Goal: Task Accomplishment & Management: Use online tool/utility

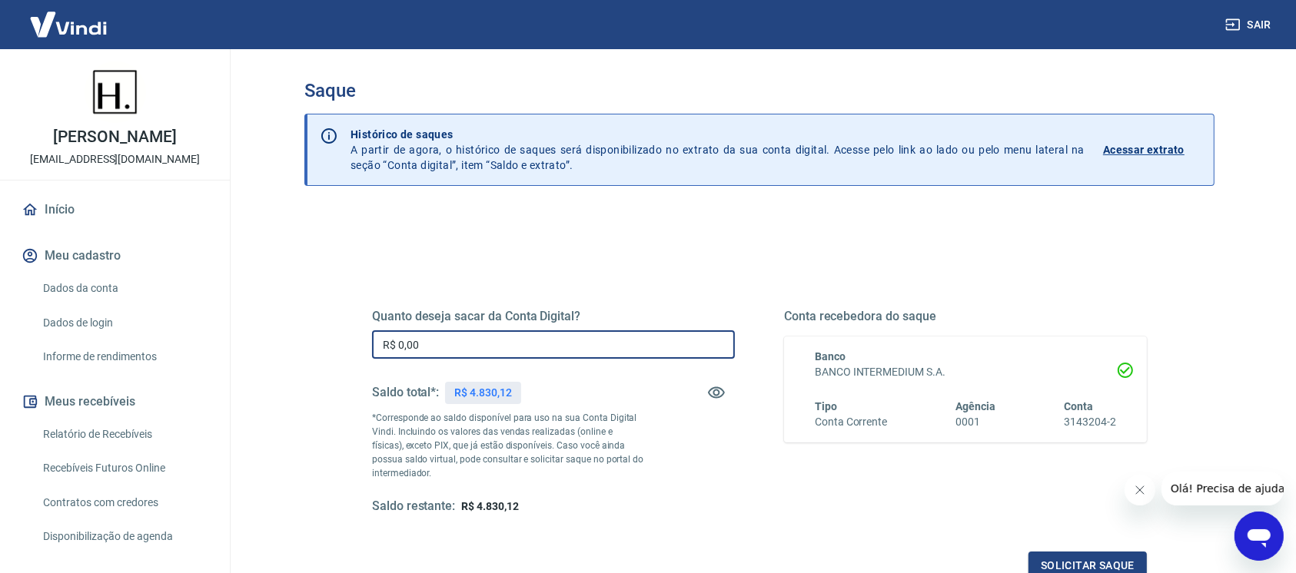
click at [564, 350] on input "R$ 0,00" at bounding box center [553, 344] width 363 height 28
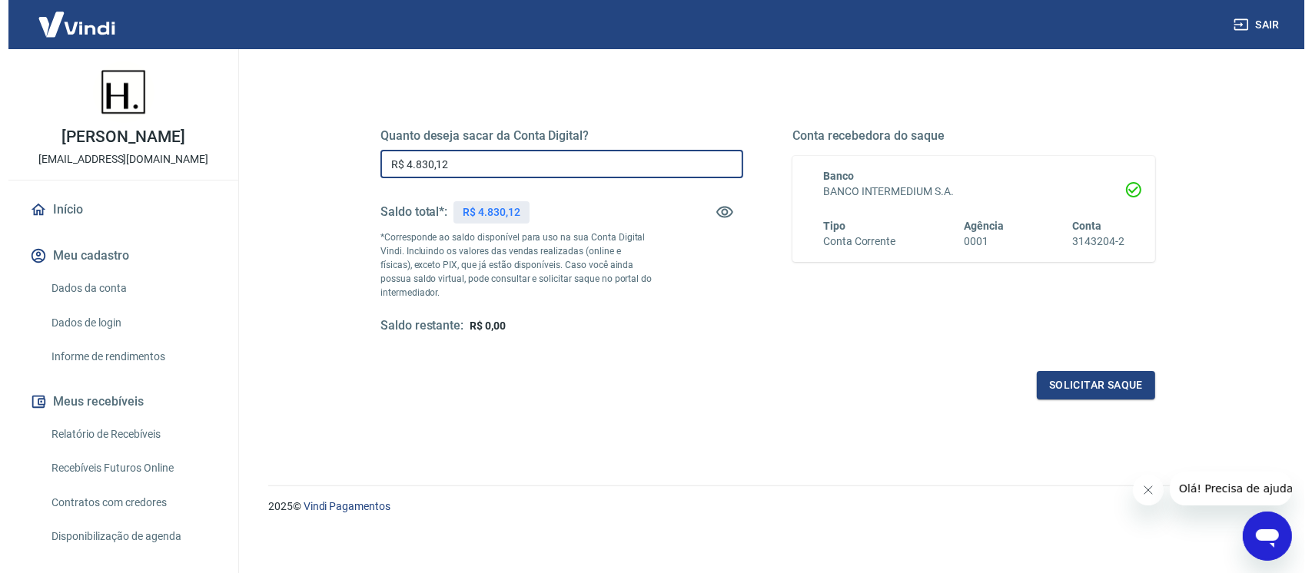
scroll to position [186, 0]
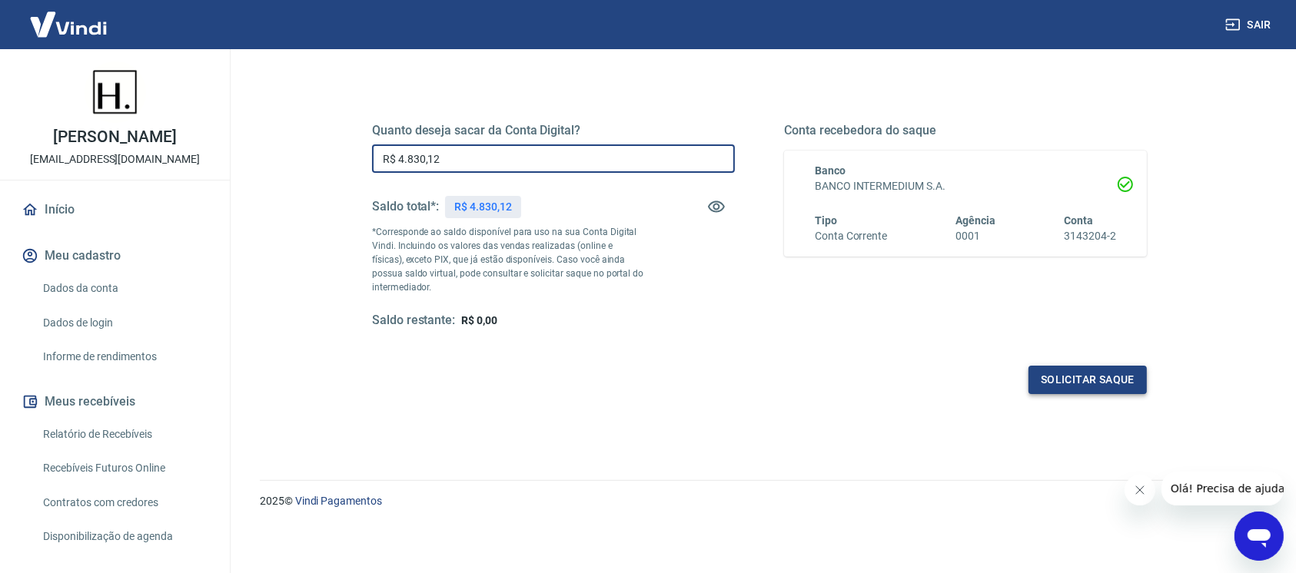
type input "R$ 4.830,12"
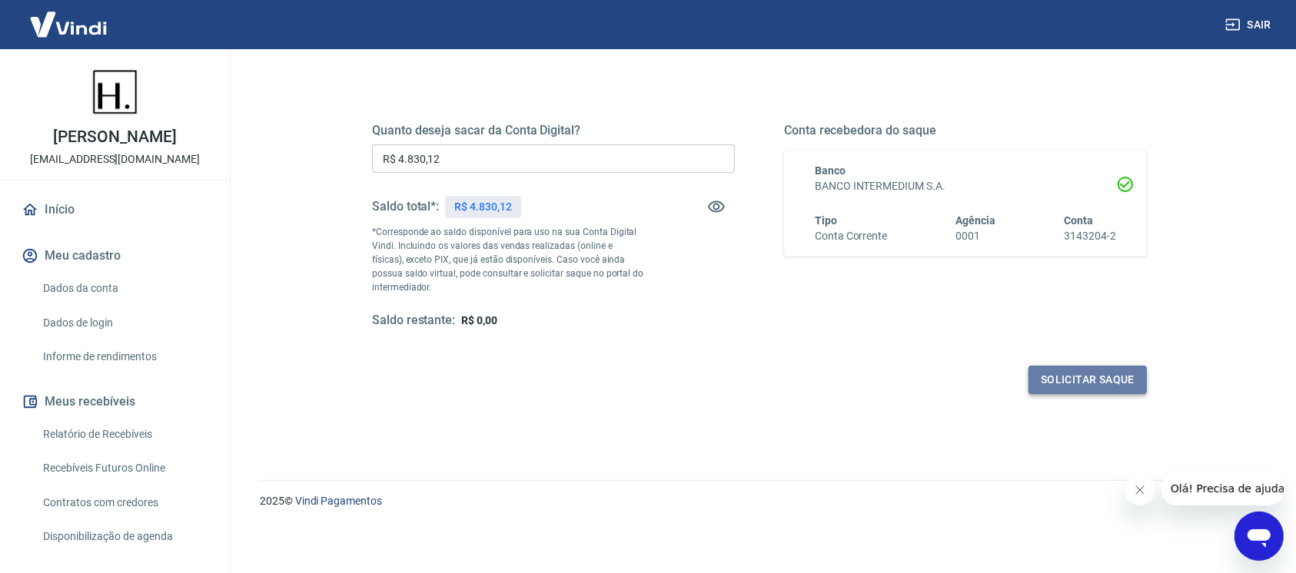
click at [1082, 383] on button "Solicitar saque" at bounding box center [1087, 380] width 118 height 28
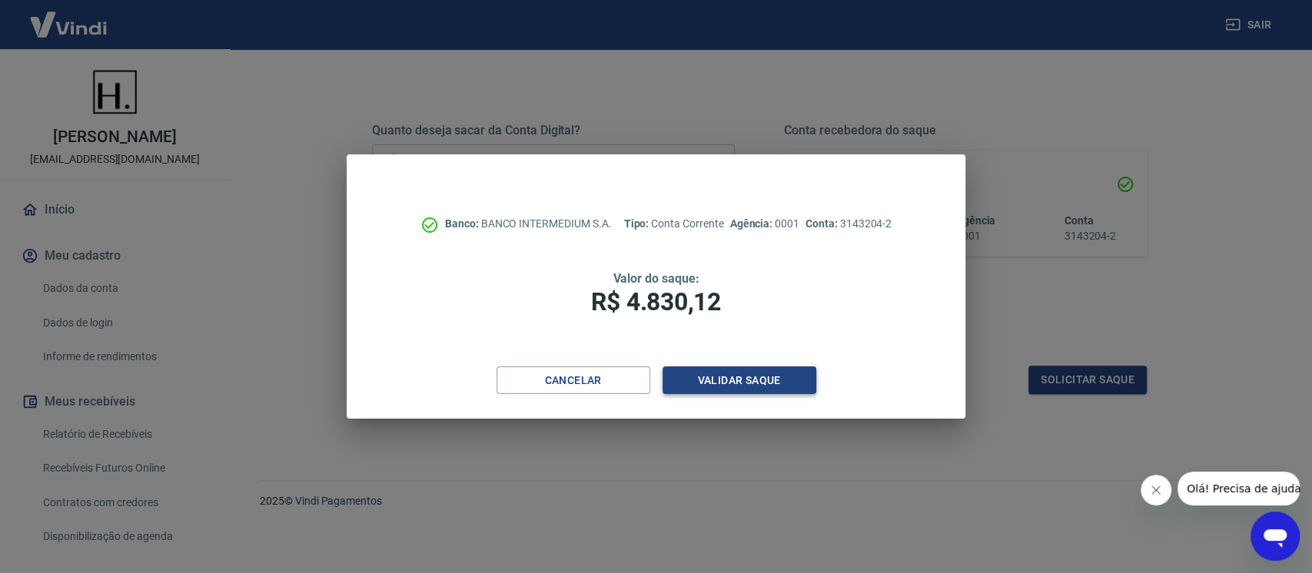
click at [748, 387] on button "Validar saque" at bounding box center [739, 381] width 154 height 28
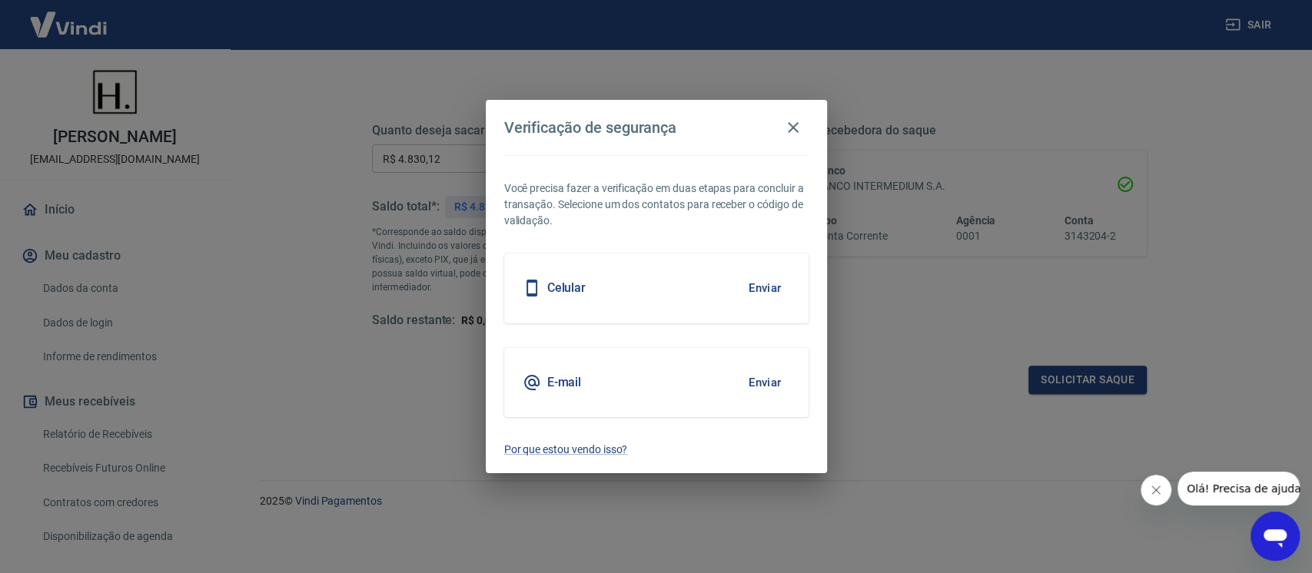
click at [776, 289] on button "Enviar" at bounding box center [765, 288] width 50 height 32
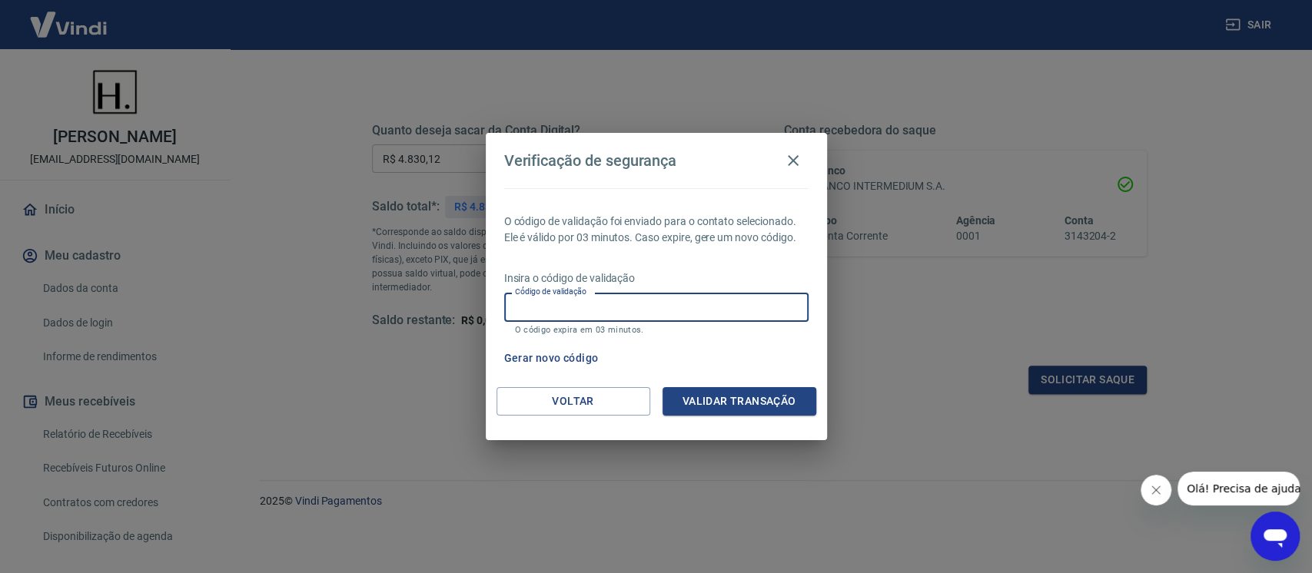
click at [646, 302] on input "Código de validação" at bounding box center [656, 307] width 304 height 28
type input "983885"
click at [726, 397] on button "Validar transação" at bounding box center [739, 401] width 154 height 28
